Goal: Information Seeking & Learning: Check status

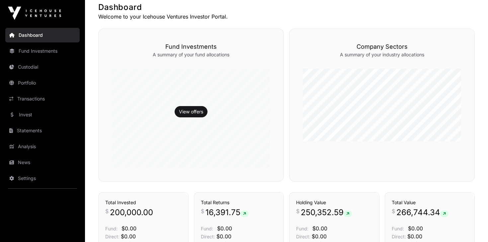
scroll to position [133, 0]
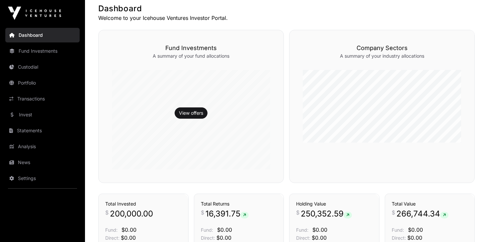
click at [26, 68] on link "Custodial" at bounding box center [42, 67] width 74 height 15
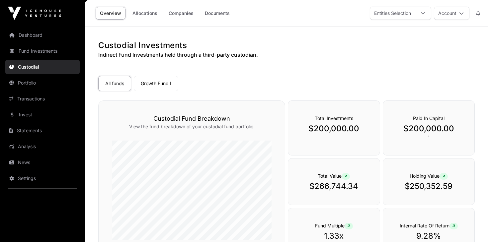
click at [108, 13] on link "Overview" at bounding box center [111, 13] width 30 height 13
click at [179, 14] on link "Companies" at bounding box center [181, 13] width 34 height 13
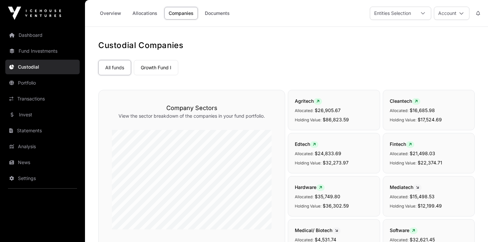
click at [178, 14] on link "Companies" at bounding box center [181, 13] width 34 height 13
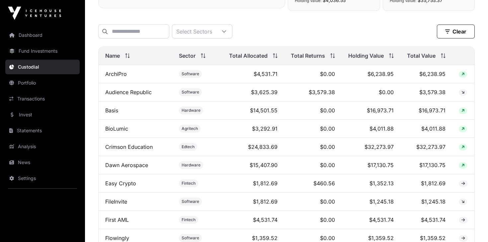
scroll to position [256, 0]
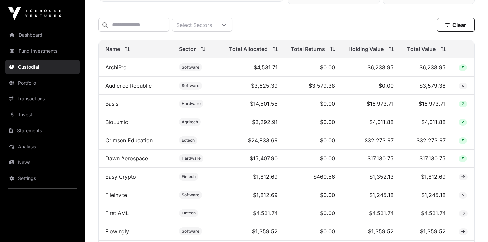
click at [431, 49] on span "Total Value" at bounding box center [421, 49] width 29 height 8
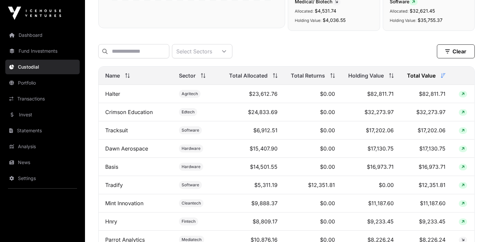
scroll to position [229, 0]
click at [319, 75] on span "Total Returns" at bounding box center [308, 76] width 34 height 8
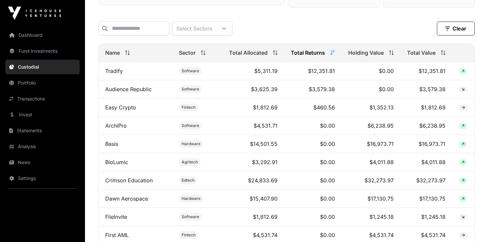
scroll to position [253, 0]
drag, startPoint x: 332, startPoint y: 94, endPoint x: 212, endPoint y: 225, distance: 177.9
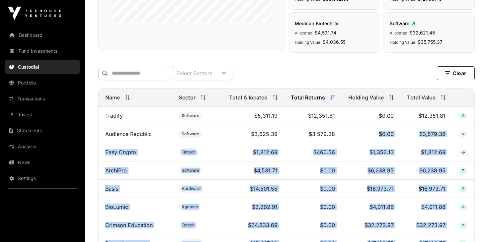
scroll to position [208, 0]
